Goal: Complete application form: Complete application form

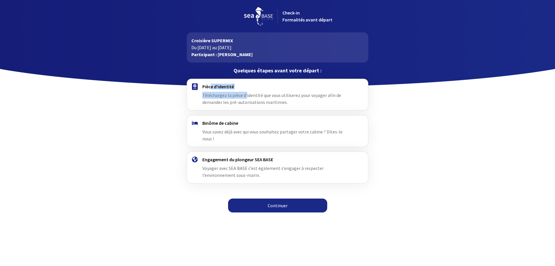
drag, startPoint x: 211, startPoint y: 89, endPoint x: 246, endPoint y: 90, distance: 35.3
click at [246, 90] on div "Pièce d'identité Téléchargez la pièce d'identité que vous utiliserez pour voyag…" at bounding box center [277, 95] width 150 height 22
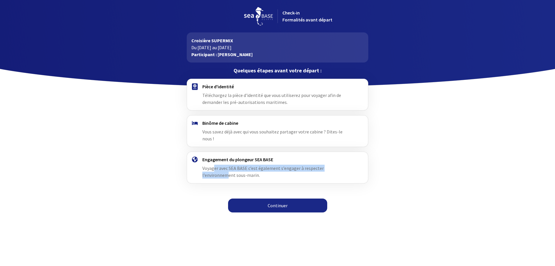
drag, startPoint x: 213, startPoint y: 163, endPoint x: 346, endPoint y: 161, distance: 132.7
click at [324, 165] on span "Voyager avec SEA BASE c’est également s’engager à respecter l’environnement sou…" at bounding box center [262, 171] width 121 height 13
click at [209, 87] on h4 "Pièce d'identité" at bounding box center [277, 87] width 150 height 6
click at [287, 198] on link "Continuer" at bounding box center [277, 205] width 99 height 14
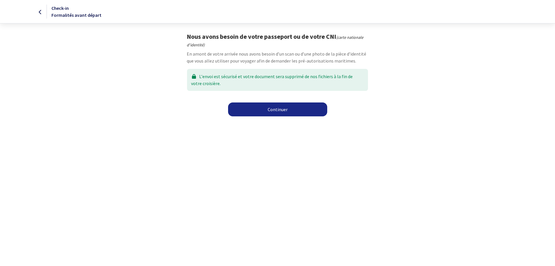
click at [276, 111] on link "Continuer" at bounding box center [277, 109] width 99 height 14
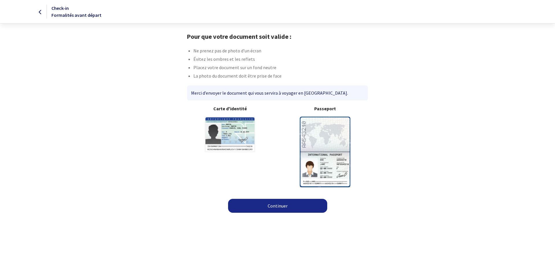
click at [305, 149] on img at bounding box center [325, 152] width 51 height 70
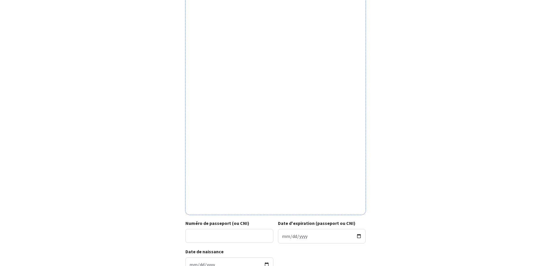
scroll to position [87, 0]
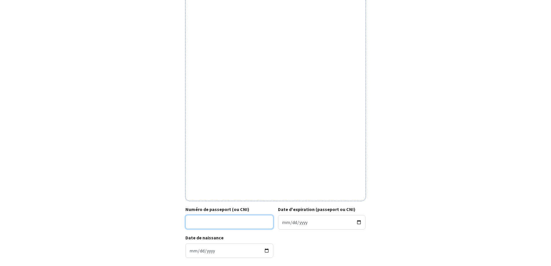
click at [209, 223] on input "Numéro de passeport (ou CNI)" at bounding box center [229, 222] width 88 height 14
type input "18EH17891"
click at [308, 217] on input "Date d'expiration (passeport ou CNI)" at bounding box center [322, 222] width 88 height 14
type input "[DATE]"
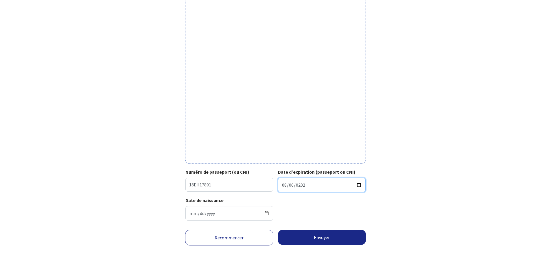
scroll to position [124, 0]
click at [323, 235] on button "Envoyer" at bounding box center [322, 236] width 88 height 15
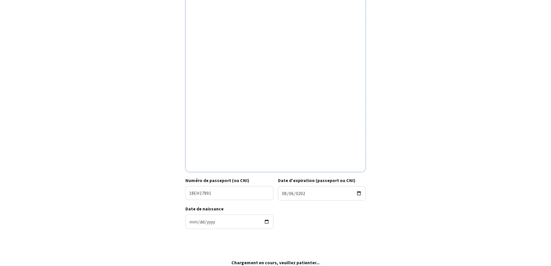
scroll to position [116, 0]
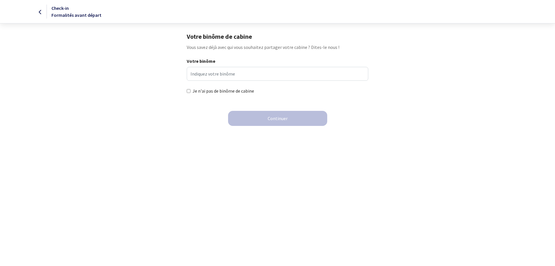
drag, startPoint x: 197, startPoint y: 47, endPoint x: 360, endPoint y: 46, distance: 162.8
click at [360, 46] on p "Vous savez déjà avec qui vous souhaitez partager votre cabine ? Dites-le nous !" at bounding box center [277, 47] width 181 height 7
click at [361, 46] on p "Vous savez déjà avec qui vous souhaitez partager votre cabine ? Dites-le nous !" at bounding box center [277, 47] width 181 height 7
click at [198, 71] on input "Votre binôme" at bounding box center [277, 74] width 181 height 14
click at [41, 12] on icon at bounding box center [40, 12] width 3 height 0
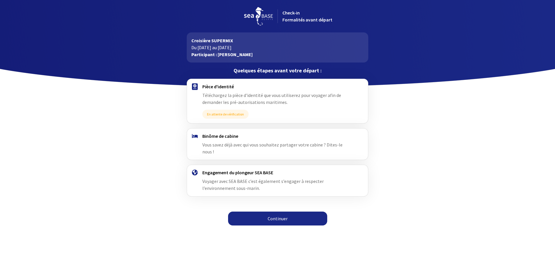
click at [234, 178] on span "Voyager avec SEA BASE c’est également s’engager à respecter l’environnement sou…" at bounding box center [262, 184] width 121 height 13
click at [245, 99] on div "Pièce d'identité Téléchargez la pièce d'identité que vous utiliserez pour voyag…" at bounding box center [277, 101] width 150 height 35
drag, startPoint x: 274, startPoint y: 68, endPoint x: 319, endPoint y: 68, distance: 44.2
click at [314, 68] on p "Quelques étapes avant votre départ :" at bounding box center [277, 70] width 181 height 7
